Goal: Navigation & Orientation: Find specific page/section

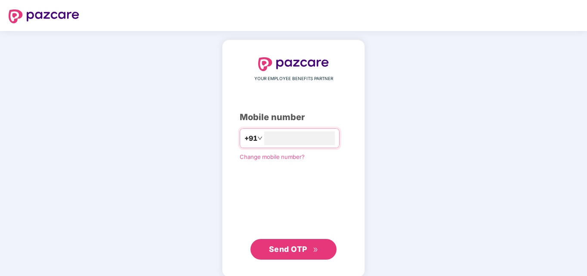
type input "**********"
click at [297, 246] on span "Send OTP" at bounding box center [288, 248] width 38 height 9
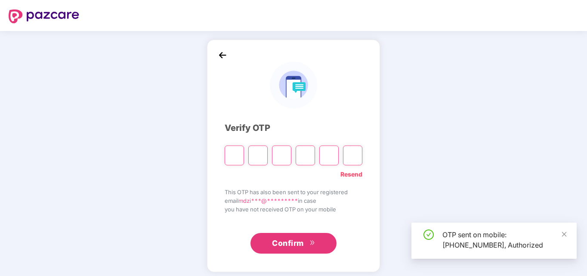
type input "*"
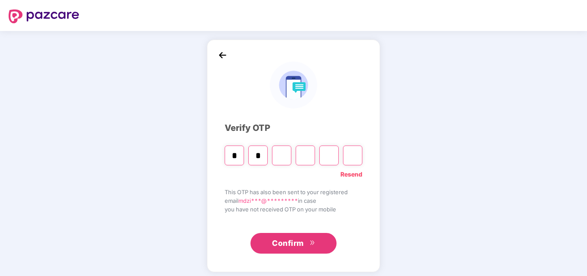
type input "*"
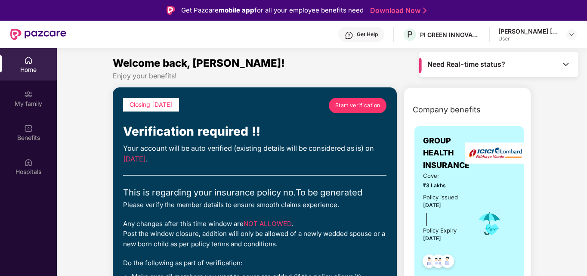
click at [324, 73] on div "Enjoy your benefits!" at bounding box center [322, 75] width 418 height 9
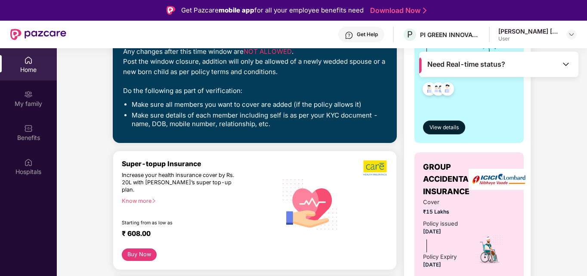
scroll to position [301, 0]
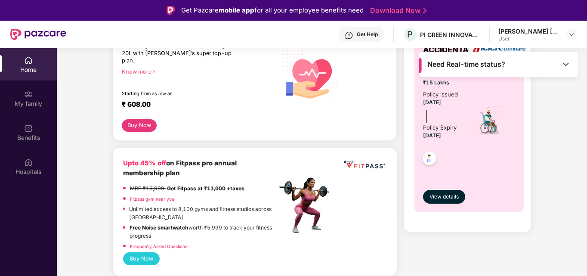
click at [34, 60] on div "Home" at bounding box center [28, 64] width 57 height 32
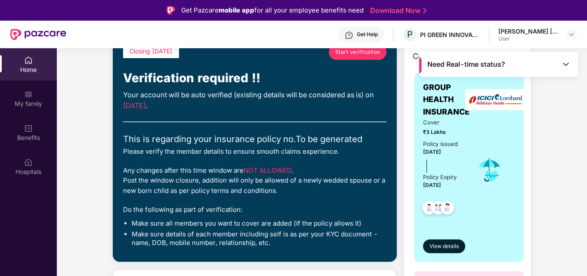
scroll to position [0, 0]
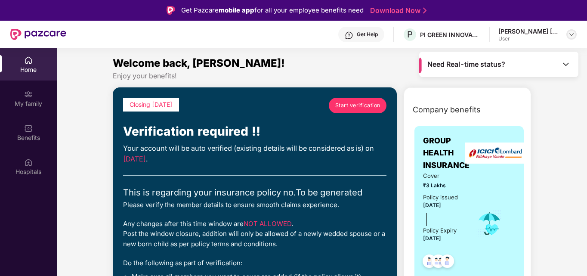
click at [575, 36] on div at bounding box center [571, 34] width 10 height 10
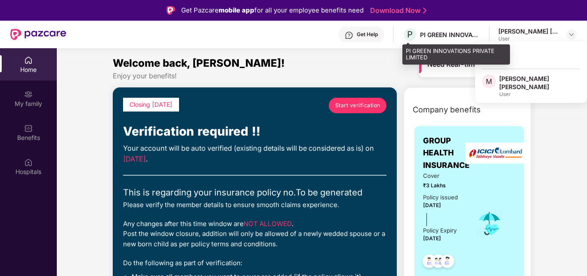
click at [459, 36] on div "PI GREEN INNOVATIONS PRIVATE LIMITED" at bounding box center [450, 35] width 60 height 8
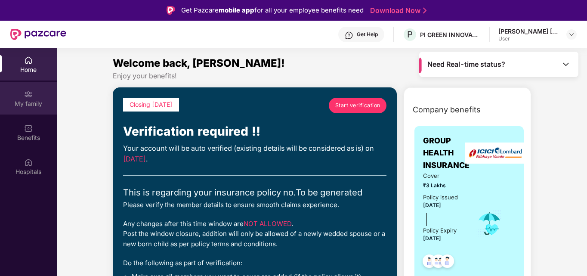
click at [29, 98] on img at bounding box center [28, 94] width 9 height 9
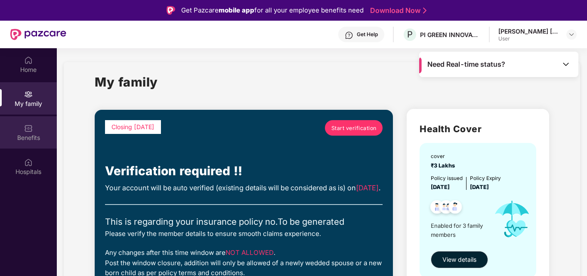
click at [28, 128] on img at bounding box center [28, 128] width 9 height 9
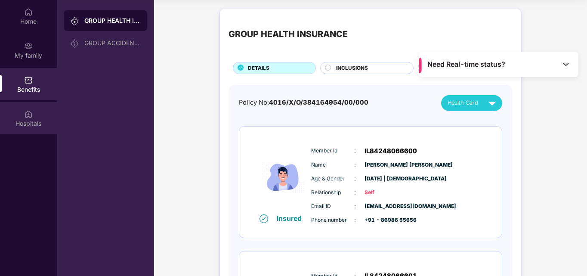
click at [22, 122] on div "Hospitals" at bounding box center [28, 123] width 57 height 9
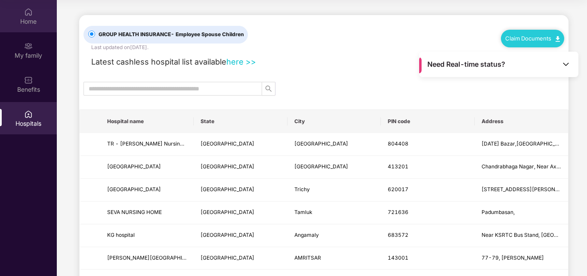
click at [26, 15] on img at bounding box center [28, 12] width 9 height 9
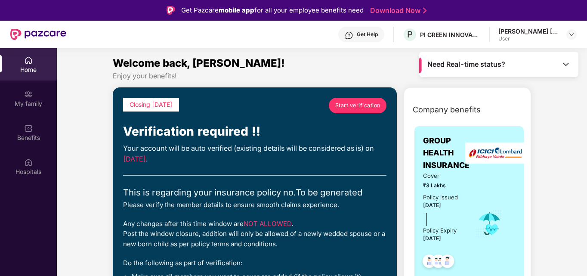
click at [515, 32] on div "[PERSON_NAME] [PERSON_NAME]" at bounding box center [528, 31] width 60 height 8
click at [571, 33] on img at bounding box center [571, 34] width 7 height 7
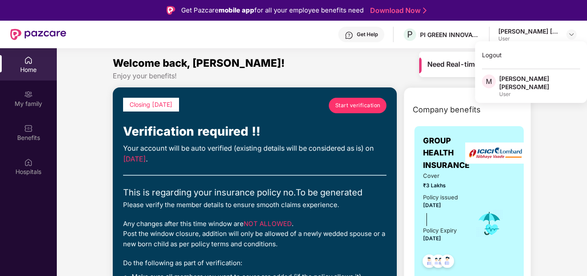
click at [504, 91] on div "User" at bounding box center [539, 94] width 81 height 7
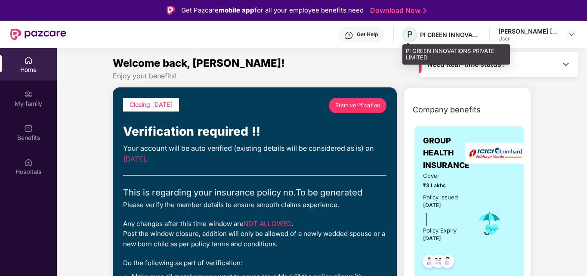
click at [413, 34] on span "P" at bounding box center [409, 34] width 15 height 15
